Goal: Register for event/course

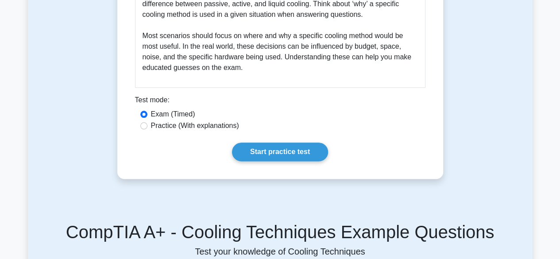
scroll to position [490, 0]
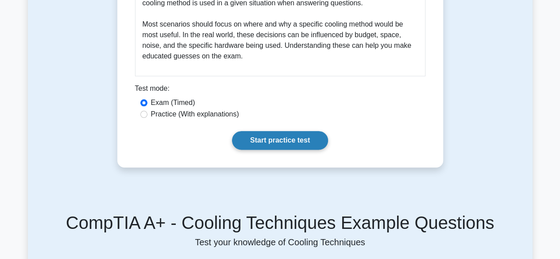
click at [288, 139] on link "Start practice test" at bounding box center [280, 140] width 96 height 19
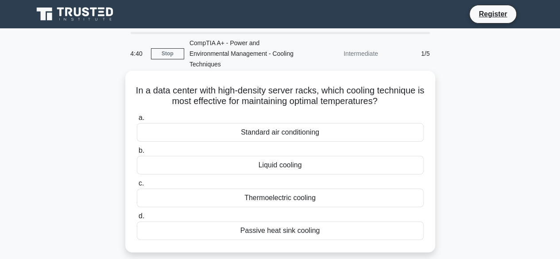
click at [249, 160] on div "Liquid cooling" at bounding box center [280, 165] width 287 height 19
click at [137, 154] on input "b. Liquid cooling" at bounding box center [137, 151] width 0 height 6
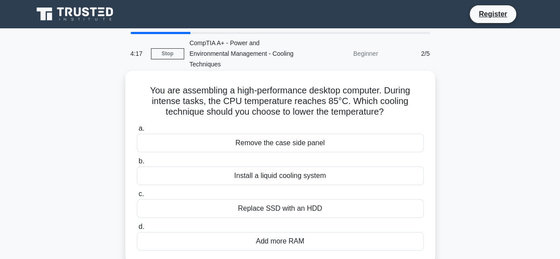
click at [283, 167] on div "Install a liquid cooling system" at bounding box center [280, 176] width 287 height 19
click at [137, 164] on input "b. Install a liquid cooling system" at bounding box center [137, 162] width 0 height 6
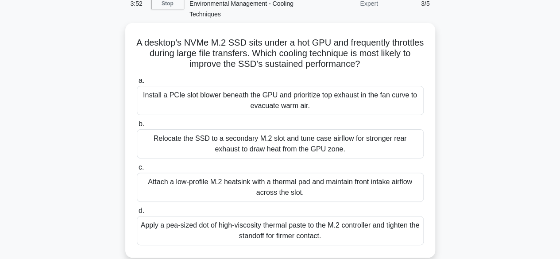
scroll to position [52, 0]
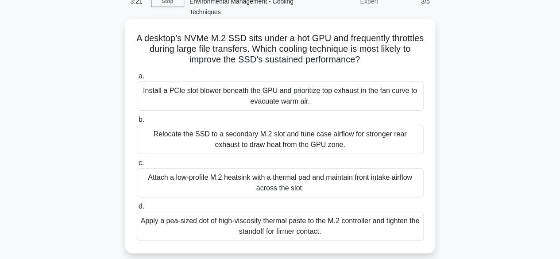
click at [350, 133] on div "Relocate the SSD to a secondary M.2 slot and tune case airflow for stronger rea…" at bounding box center [280, 139] width 287 height 29
click at [137, 123] on input "b. Relocate the SSD to a secondary M.2 slot and tune case airflow for stronger …" at bounding box center [137, 120] width 0 height 6
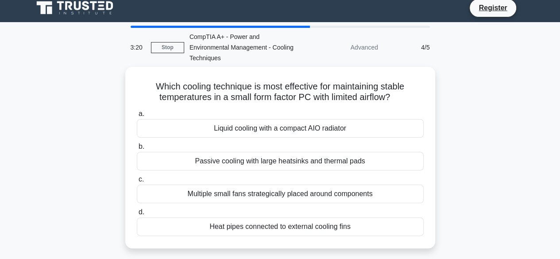
scroll to position [0, 0]
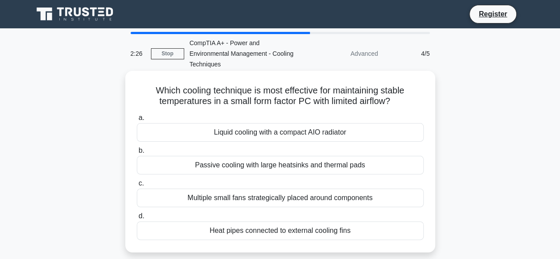
click at [278, 189] on div "Multiple small fans strategically placed around components" at bounding box center [280, 198] width 287 height 19
click at [137, 187] on input "c. Multiple small fans strategically placed around components" at bounding box center [137, 184] width 0 height 6
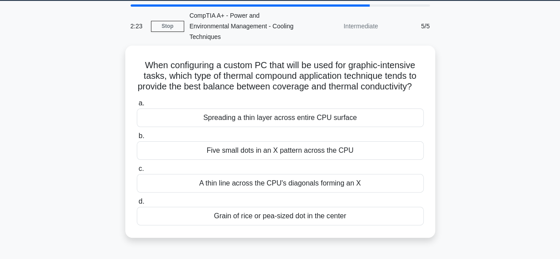
scroll to position [29, 0]
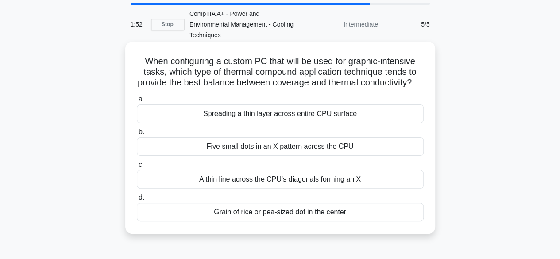
click at [274, 218] on div "Grain of rice or pea-sized dot in the center" at bounding box center [280, 212] width 287 height 19
click at [137, 201] on input "d. Grain of rice or pea-sized dot in the center" at bounding box center [137, 198] width 0 height 6
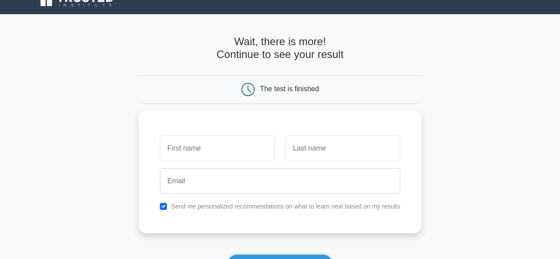
scroll to position [26, 0]
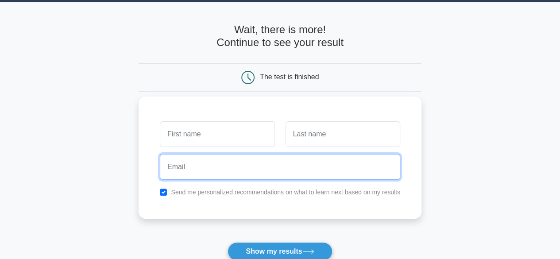
click at [244, 163] on input "email" at bounding box center [280, 167] width 241 height 26
type input "[EMAIL_ADDRESS][DOMAIN_NAME]"
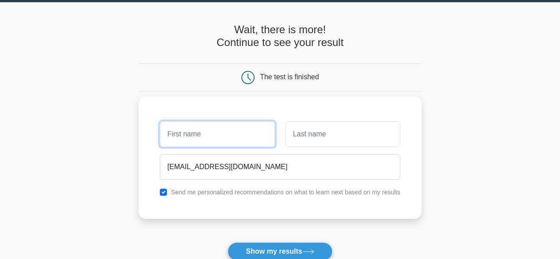
click at [216, 132] on input "text" at bounding box center [217, 134] width 115 height 26
type input "kalsoom"
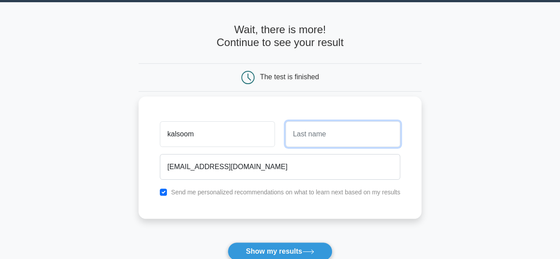
click at [294, 133] on input "text" at bounding box center [343, 134] width 115 height 26
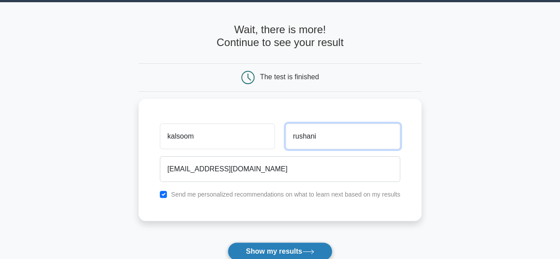
type input "rushani"
click at [288, 252] on button "Show my results" at bounding box center [280, 251] width 105 height 19
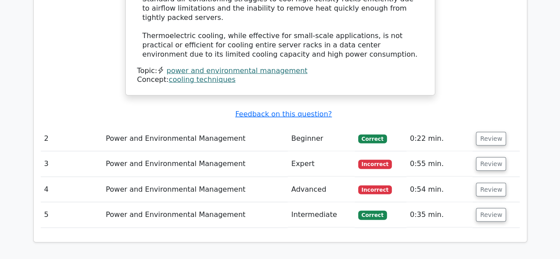
scroll to position [1108, 0]
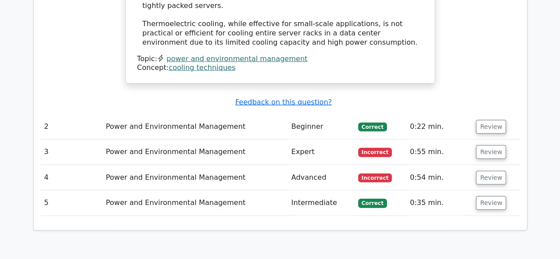
click at [431, 190] on td "0:35 min." at bounding box center [440, 202] width 66 height 25
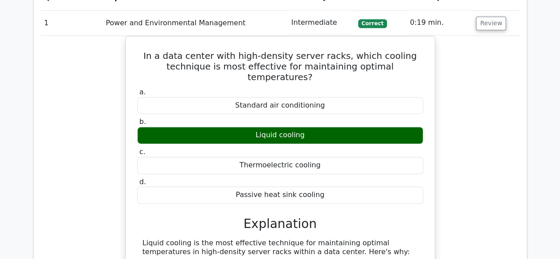
scroll to position [598, 0]
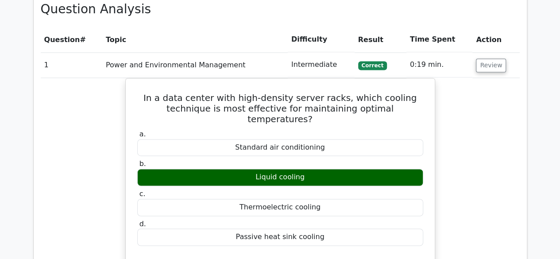
click at [297, 52] on td "Intermediate" at bounding box center [321, 64] width 67 height 25
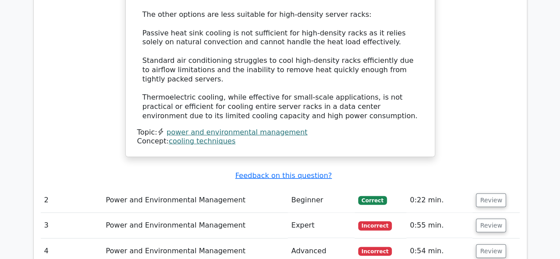
scroll to position [1038, 0]
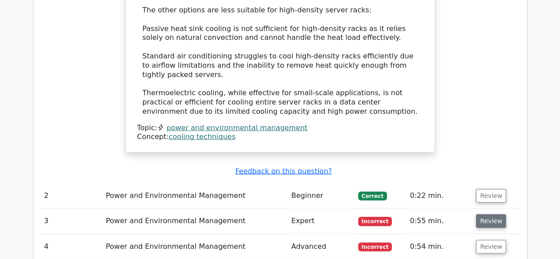
click at [490, 214] on button "Review" at bounding box center [491, 221] width 30 height 14
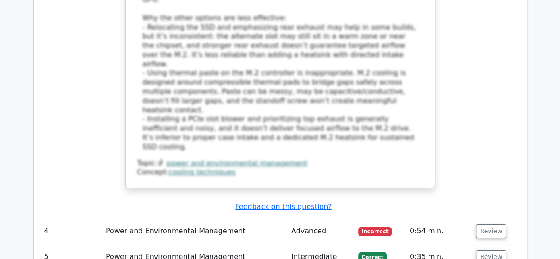
scroll to position [1625, 0]
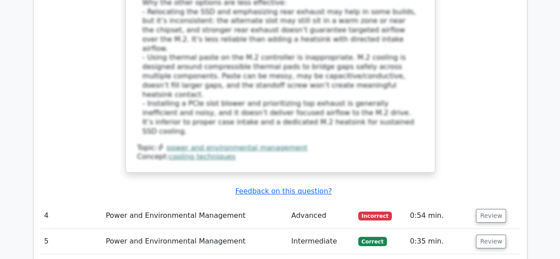
click at [433, 203] on td "0:54 min." at bounding box center [440, 215] width 66 height 25
click at [490, 209] on button "Review" at bounding box center [491, 216] width 30 height 14
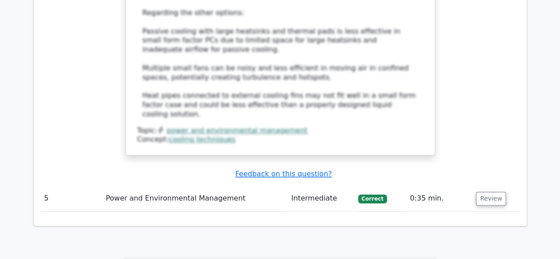
scroll to position [2219, 0]
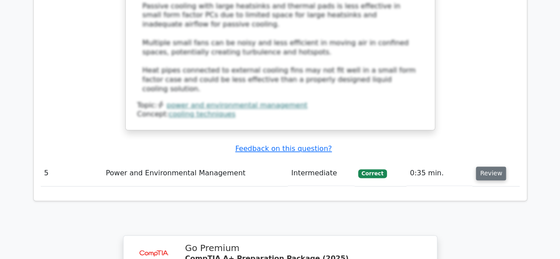
click at [495, 167] on button "Review" at bounding box center [491, 174] width 30 height 14
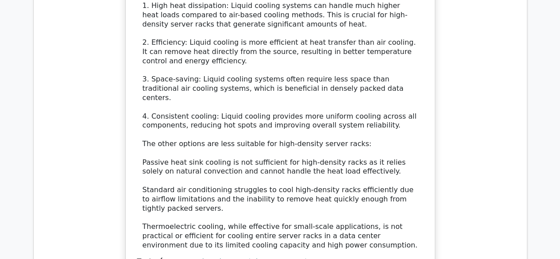
scroll to position [532, 0]
